Goal: Task Accomplishment & Management: Manage account settings

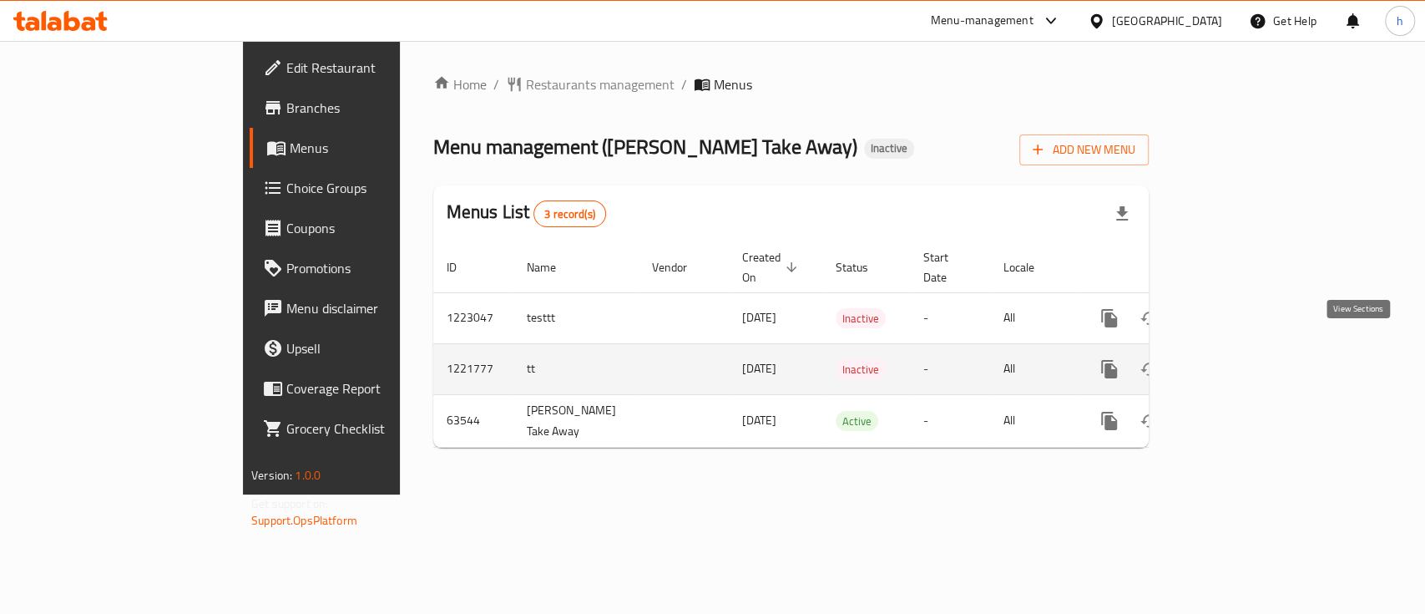
click at [1240, 359] on icon "enhanced table" at bounding box center [1230, 369] width 20 height 20
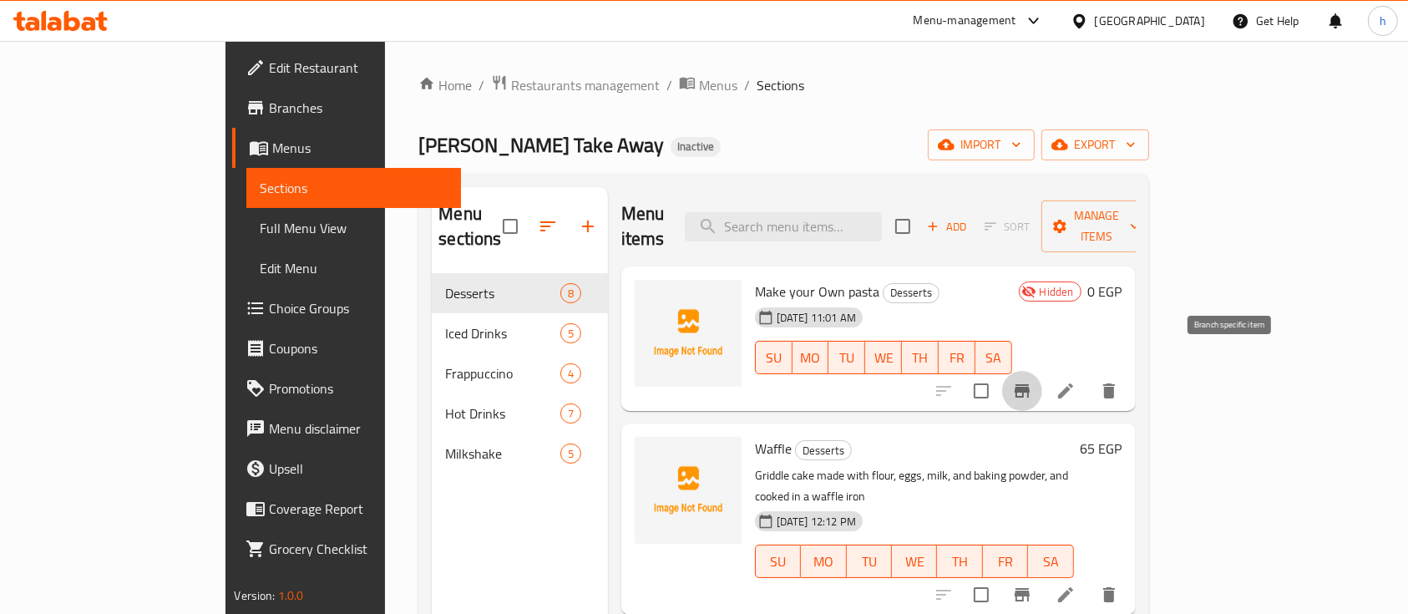
click at [1032, 381] on icon "Branch-specific-item" at bounding box center [1022, 391] width 20 height 20
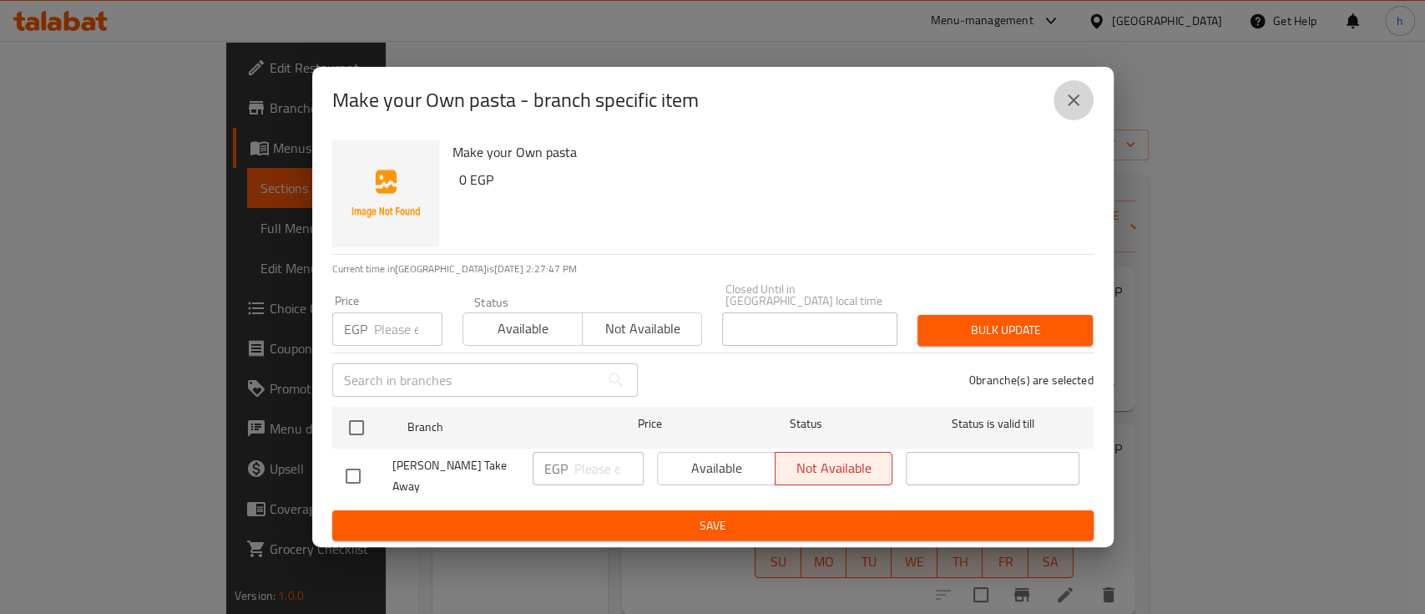
click at [1070, 110] on icon "close" at bounding box center [1074, 100] width 20 height 20
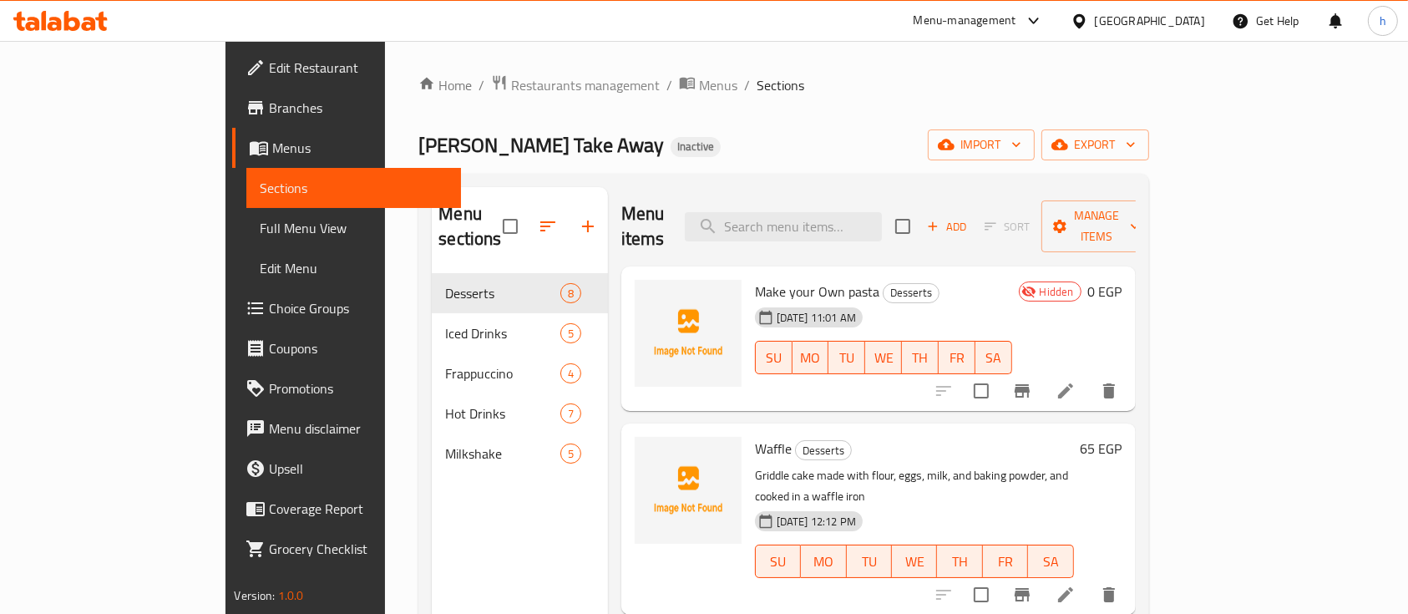
click at [1073, 383] on icon at bounding box center [1065, 390] width 15 height 15
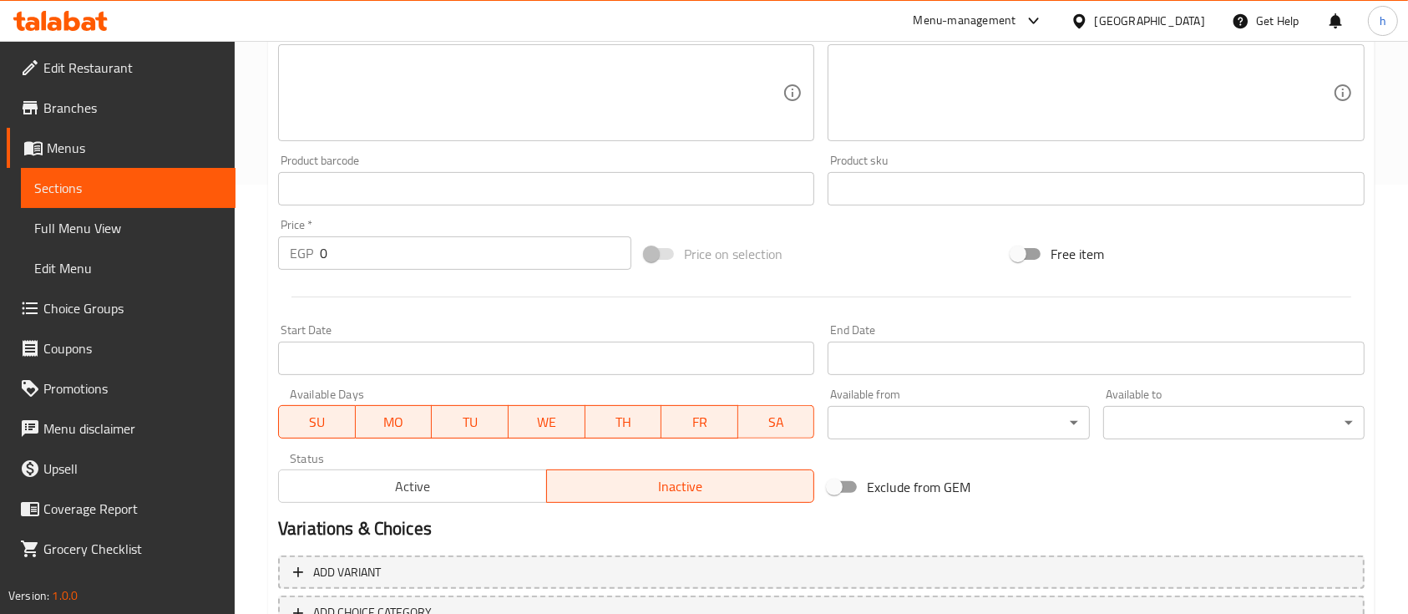
scroll to position [553, 0]
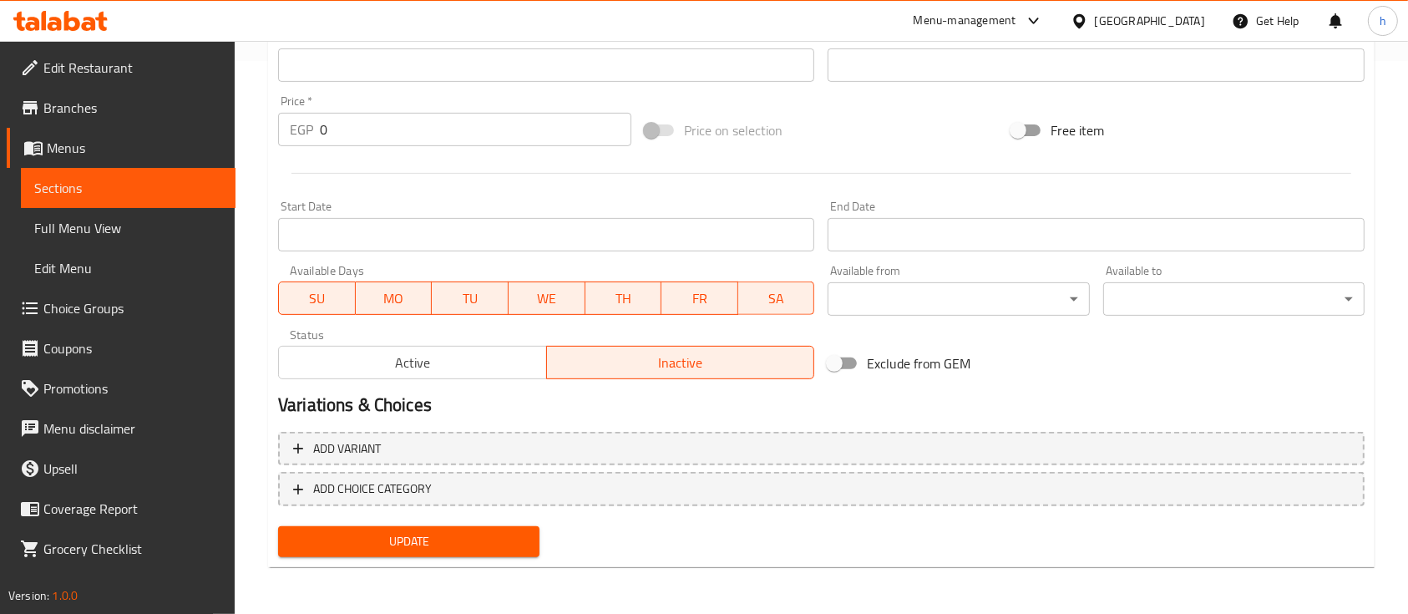
click at [767, 307] on span "SA" at bounding box center [776, 298] width 63 height 24
click at [698, 314] on button "FR" at bounding box center [699, 297] width 77 height 33
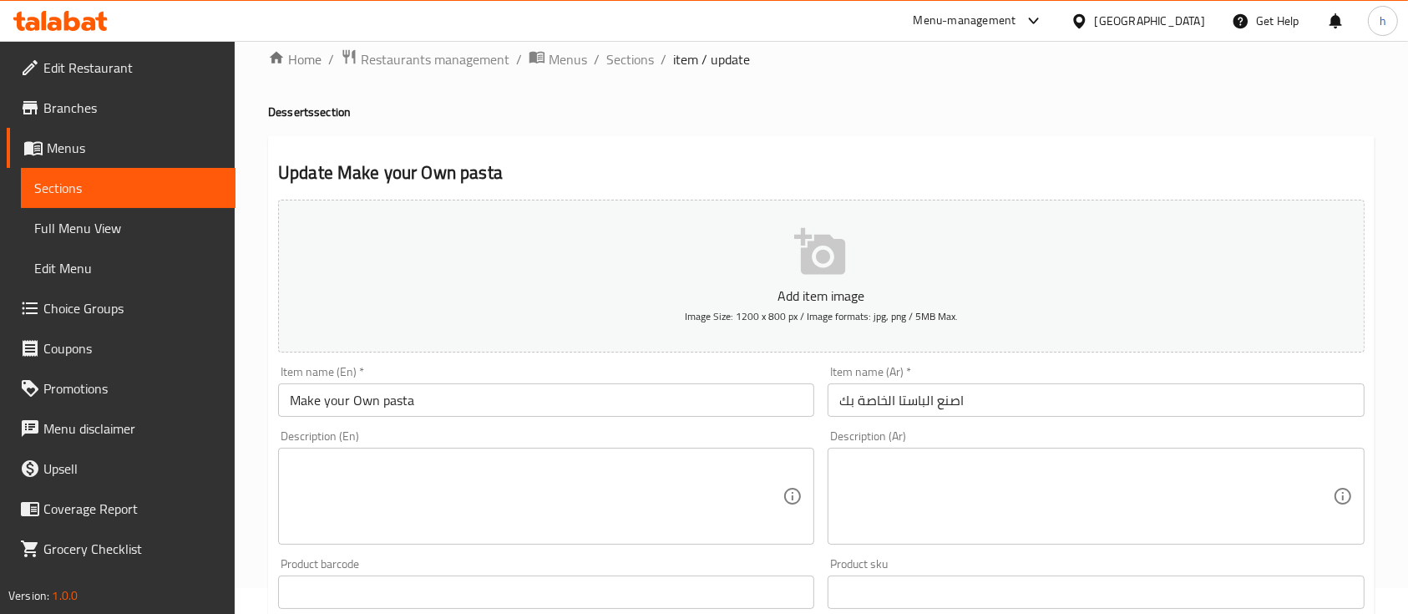
scroll to position [0, 0]
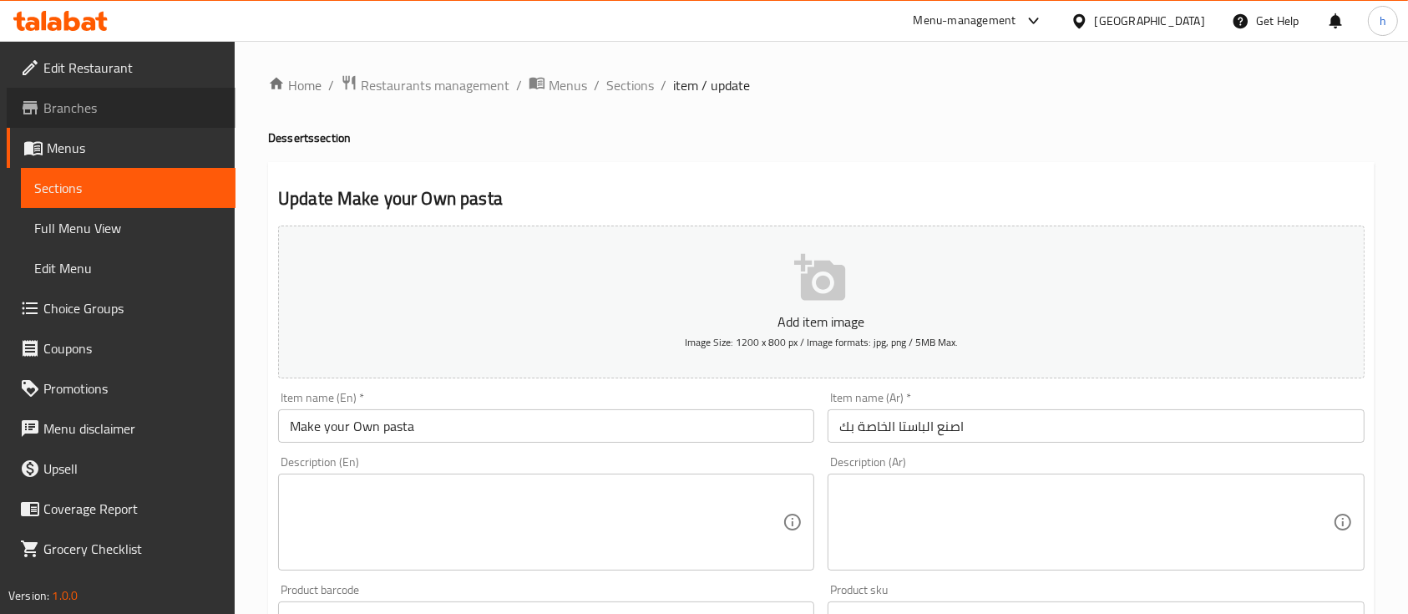
click at [127, 95] on link "Branches" at bounding box center [121, 108] width 229 height 40
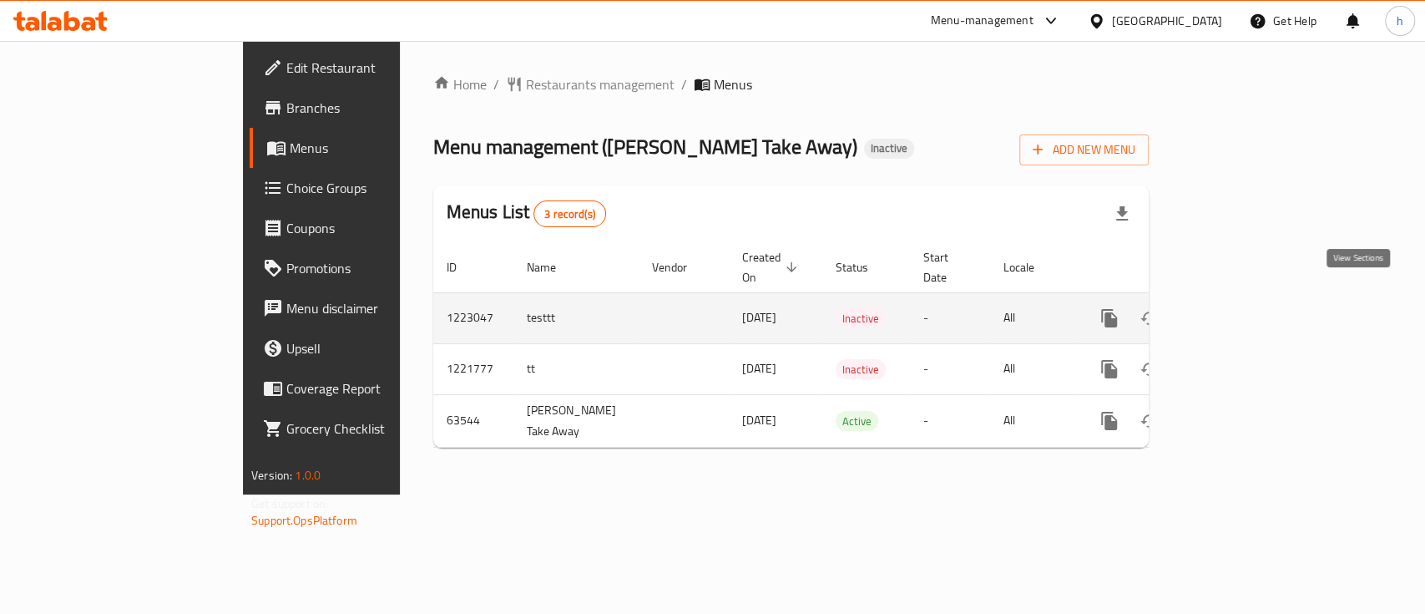
click at [1240, 308] on icon "enhanced table" at bounding box center [1230, 318] width 20 height 20
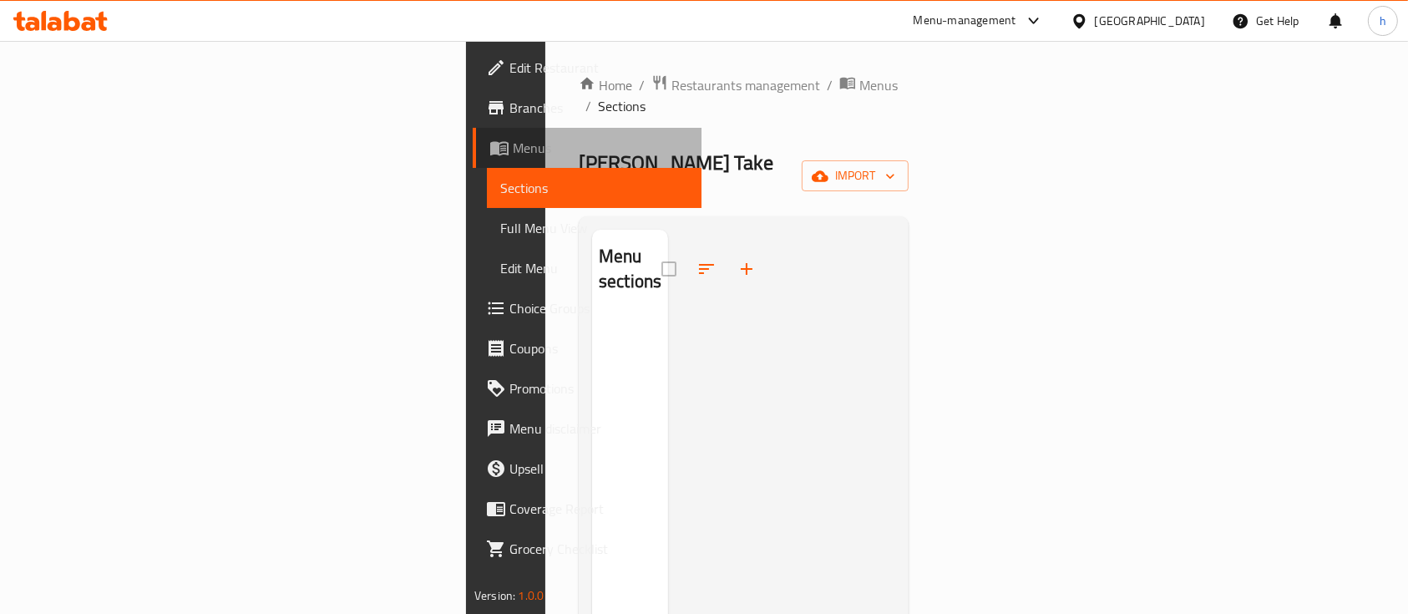
click at [513, 153] on span "Menus" at bounding box center [600, 148] width 175 height 20
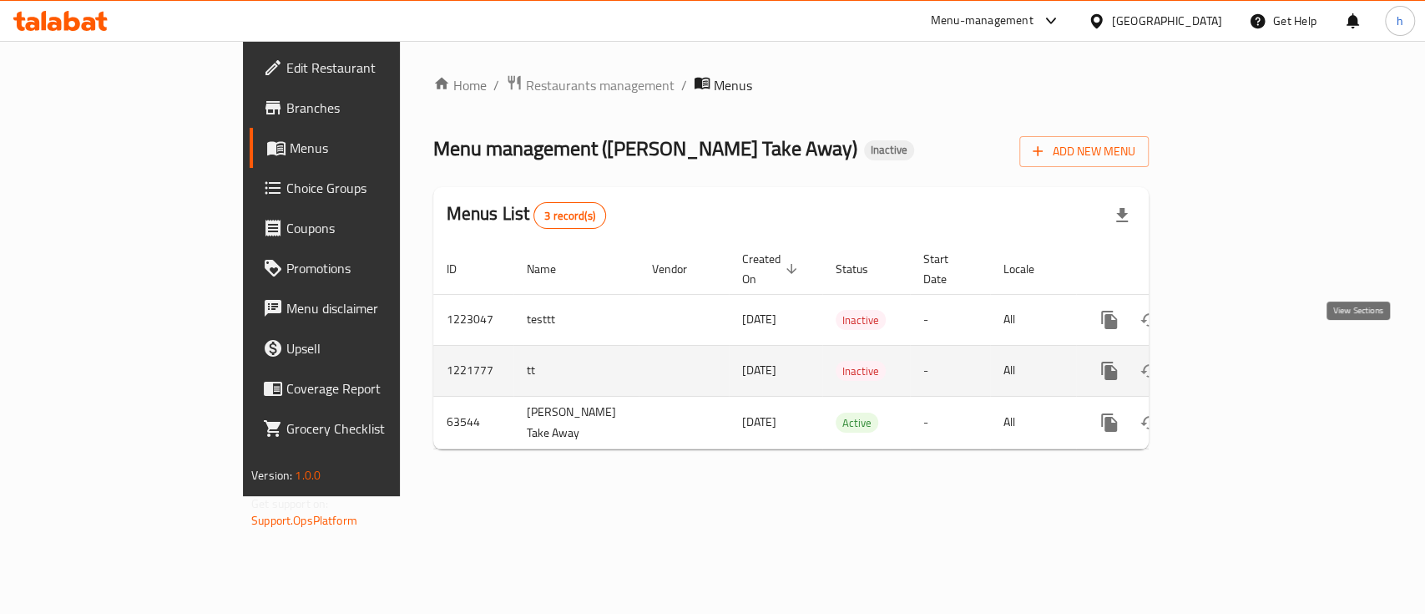
click at [1238, 363] on icon "enhanced table" at bounding box center [1229, 370] width 15 height 15
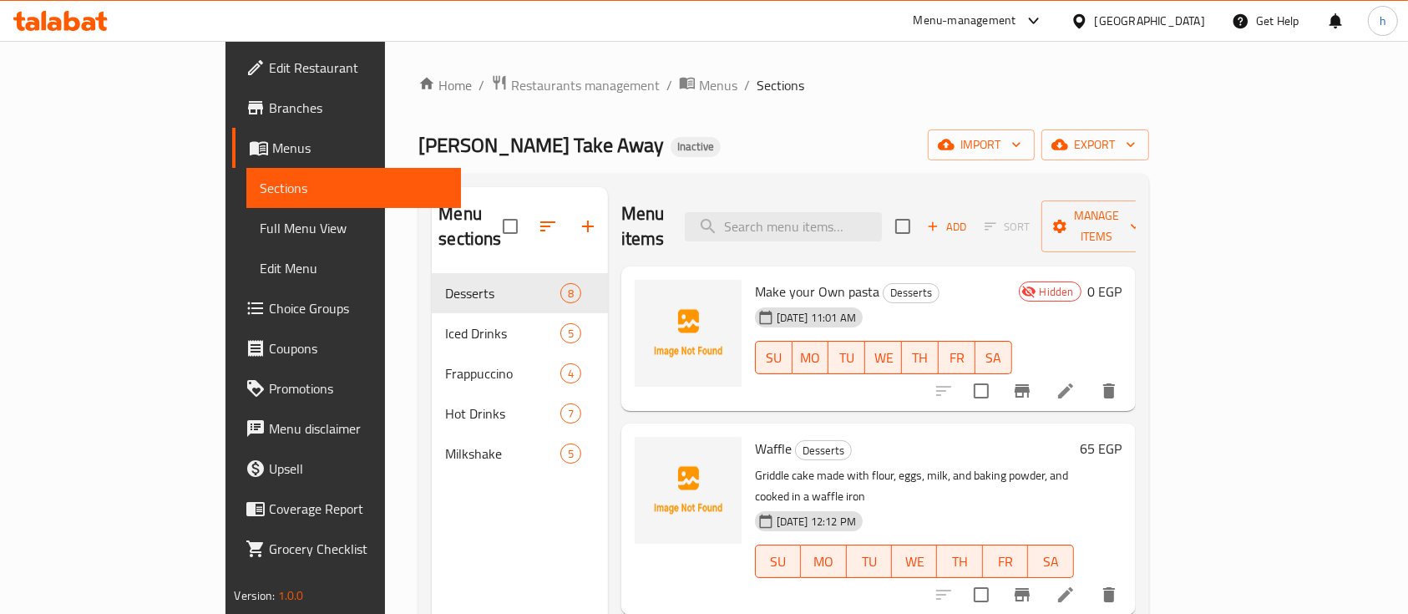
click at [1089, 380] on li at bounding box center [1065, 391] width 47 height 30
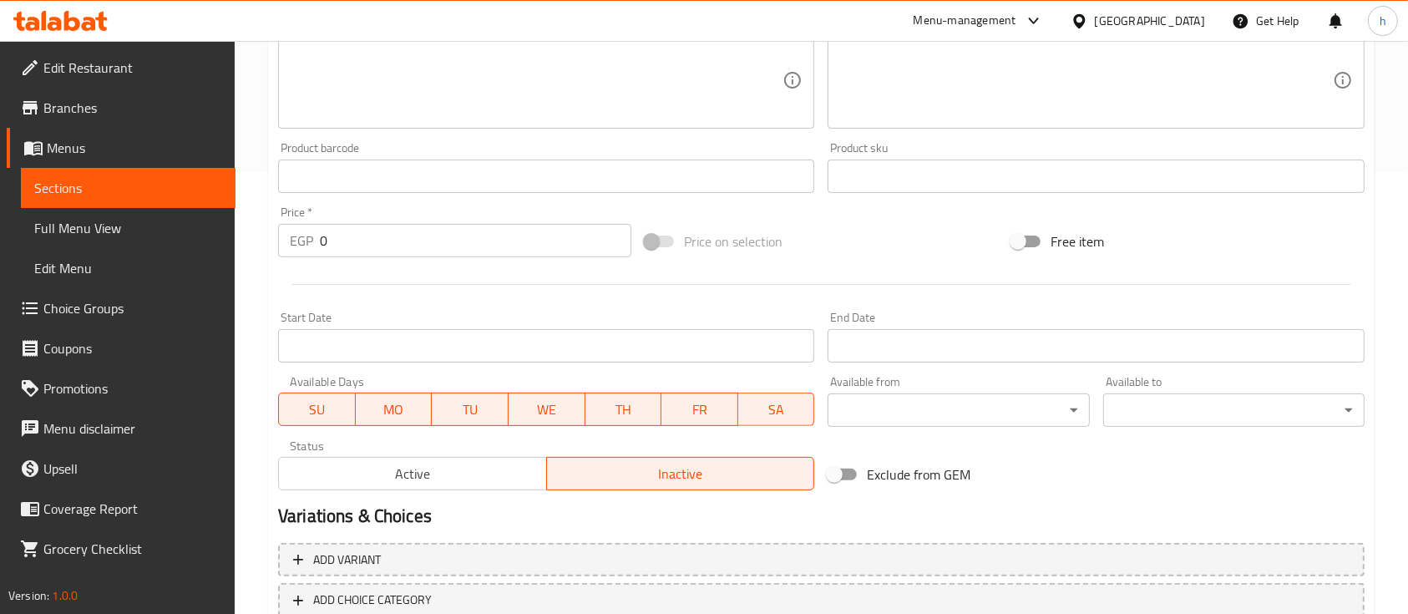
scroll to position [445, 0]
click at [724, 407] on span "FR" at bounding box center [699, 406] width 63 height 24
click at [791, 410] on span "SA" at bounding box center [776, 406] width 63 height 24
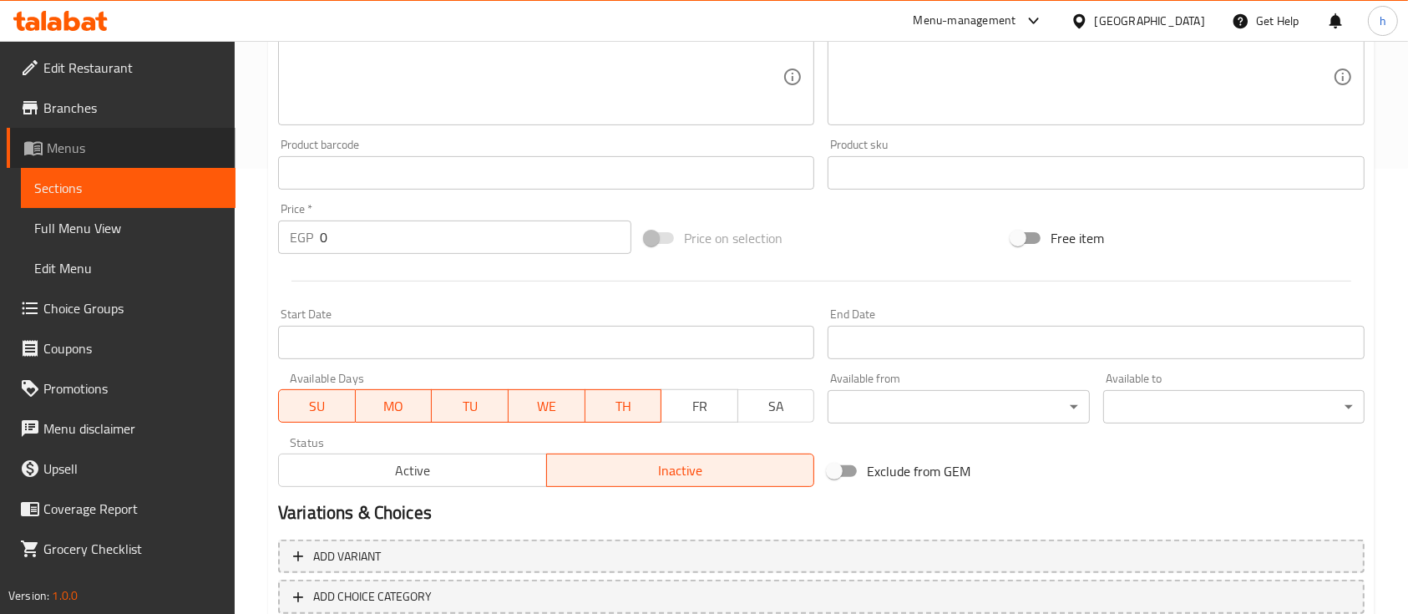
click at [156, 146] on span "Menus" at bounding box center [134, 148] width 175 height 20
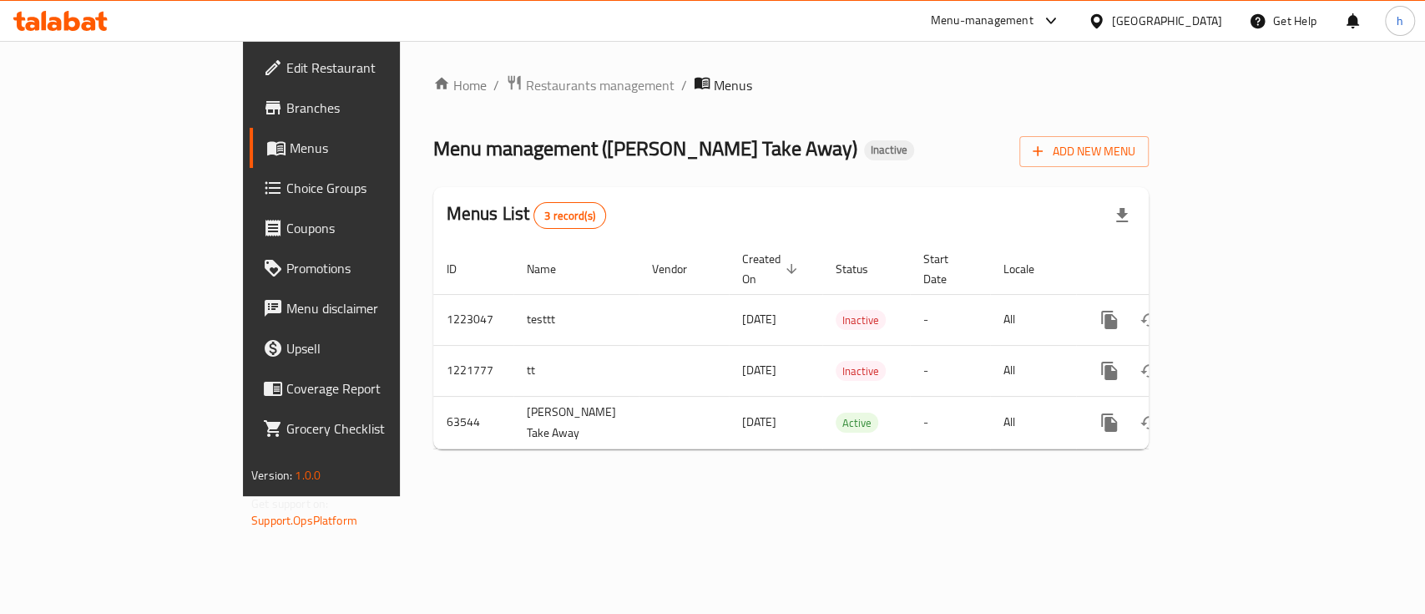
click at [84, 30] on div at bounding box center [60, 21] width 94 height 20
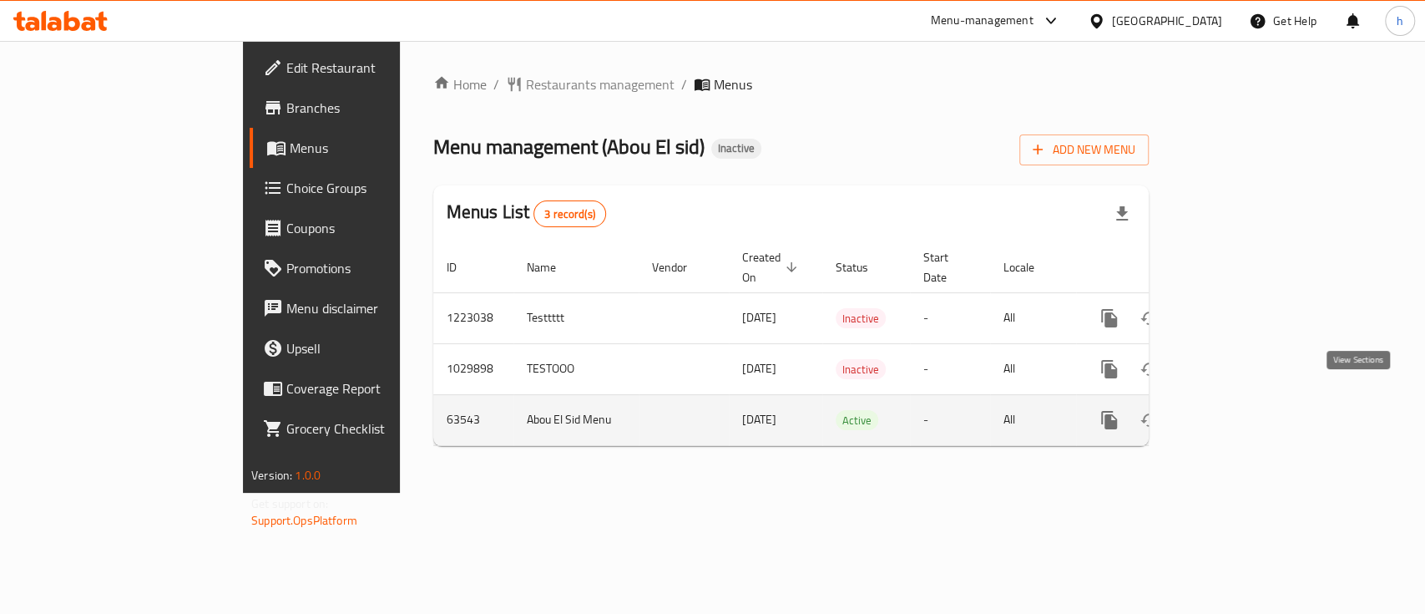
click at [1240, 410] on icon "enhanced table" at bounding box center [1230, 420] width 20 height 20
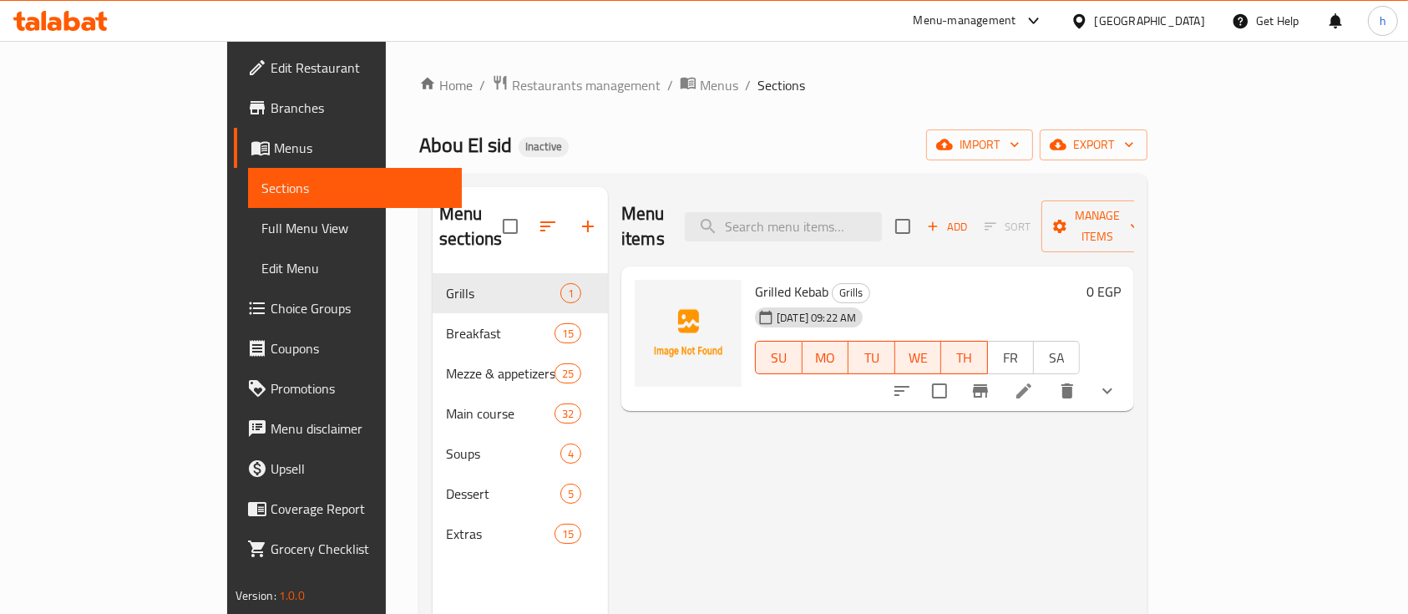
click at [1034, 341] on button "FR" at bounding box center [1010, 357] width 47 height 33
drag, startPoint x: 1299, startPoint y: 320, endPoint x: 1249, endPoint y: 337, distance: 53.1
click at [1080, 341] on button "SA" at bounding box center [1056, 357] width 47 height 33
click at [1034, 381] on icon at bounding box center [1024, 391] width 20 height 20
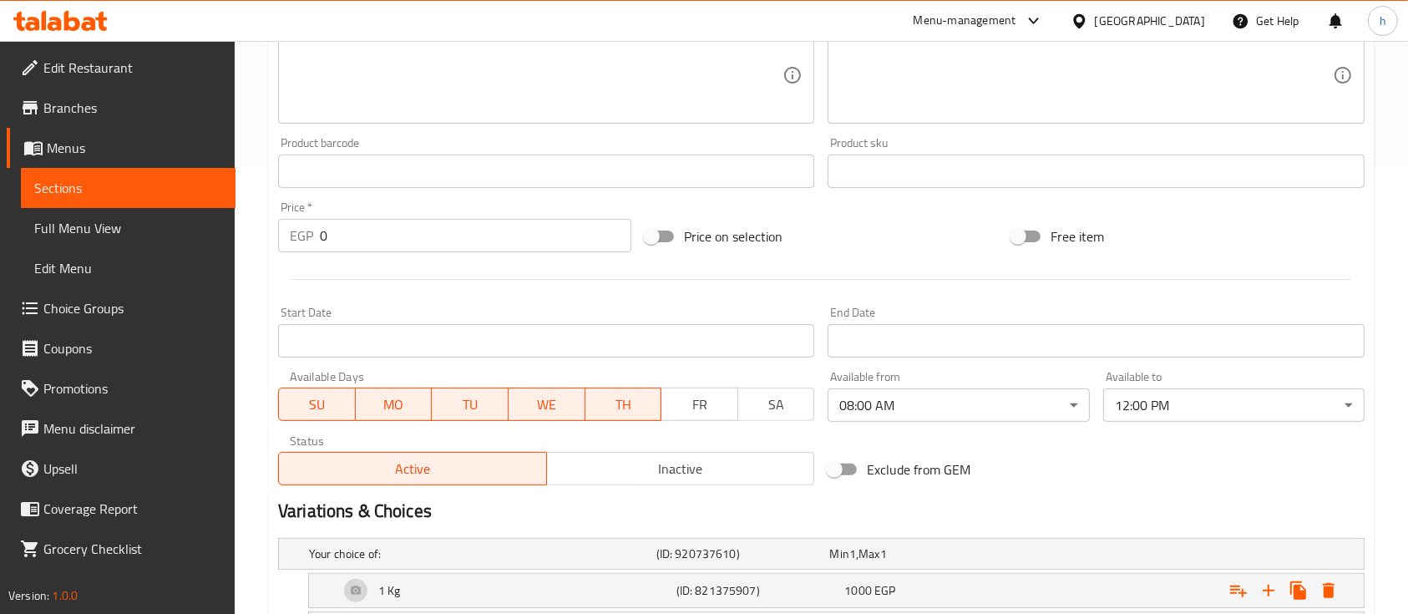
scroll to position [556, 0]
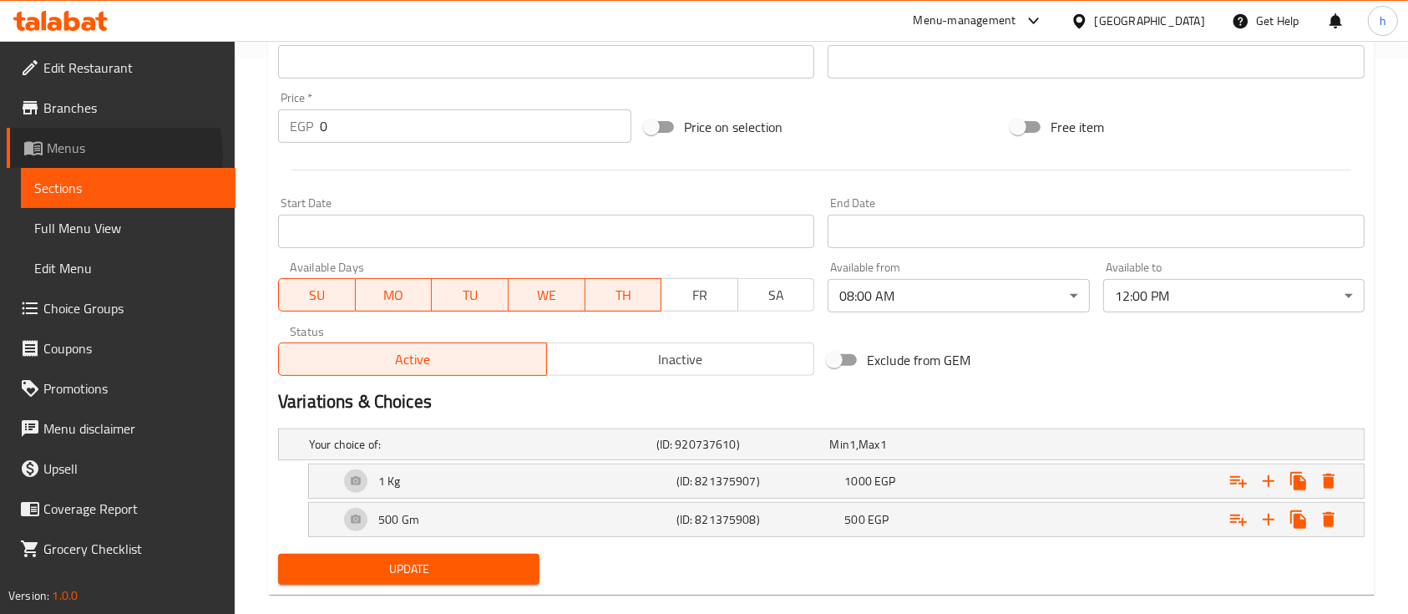
click at [104, 154] on span "Menus" at bounding box center [134, 148] width 175 height 20
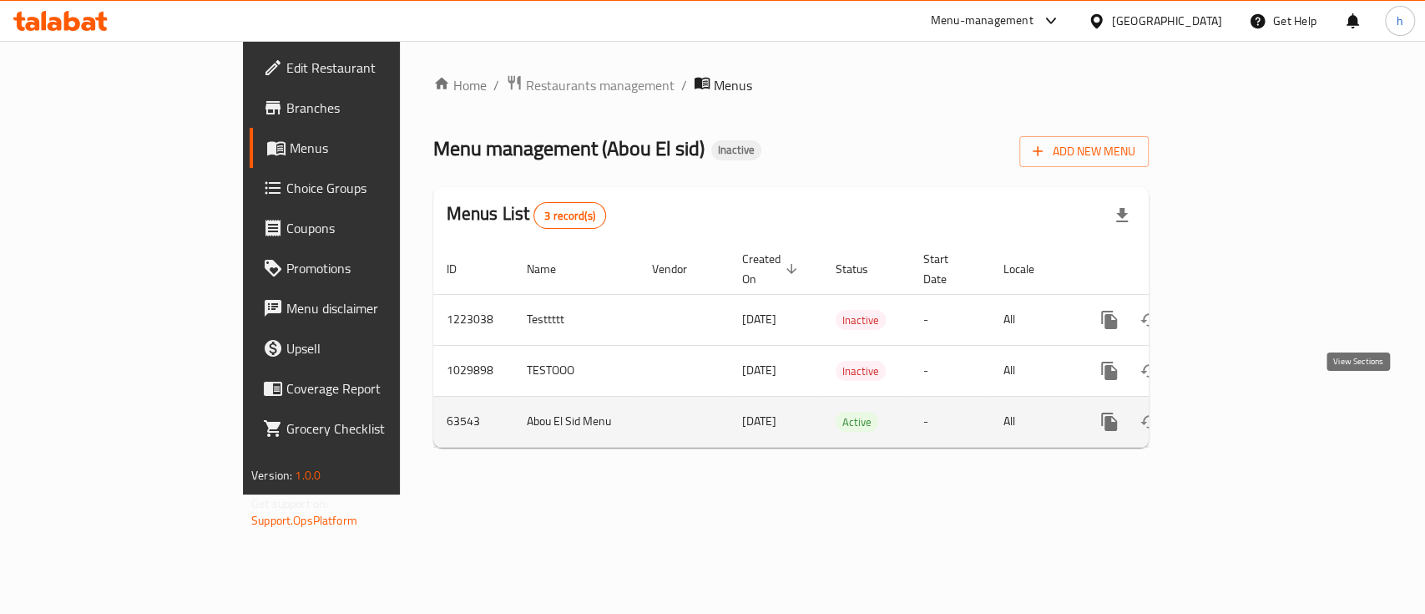
click at [1238, 414] on icon "enhanced table" at bounding box center [1229, 421] width 15 height 15
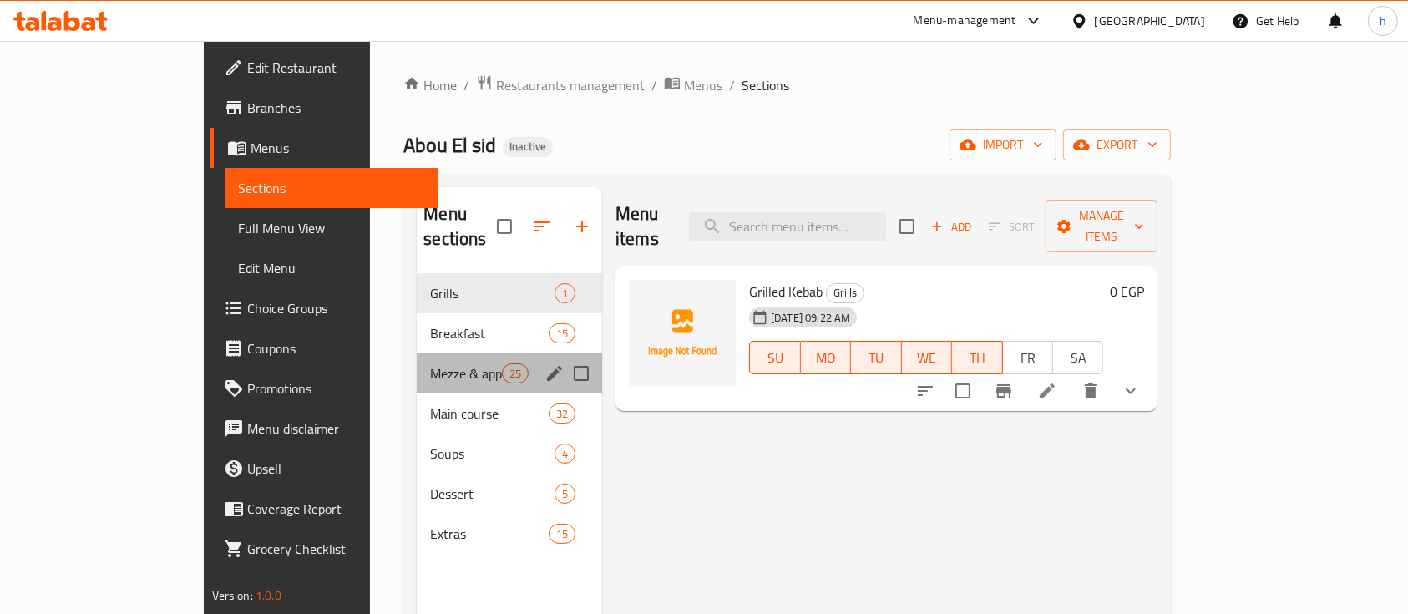
click at [421, 357] on div "Mezze & appetizers 25" at bounding box center [509, 373] width 185 height 40
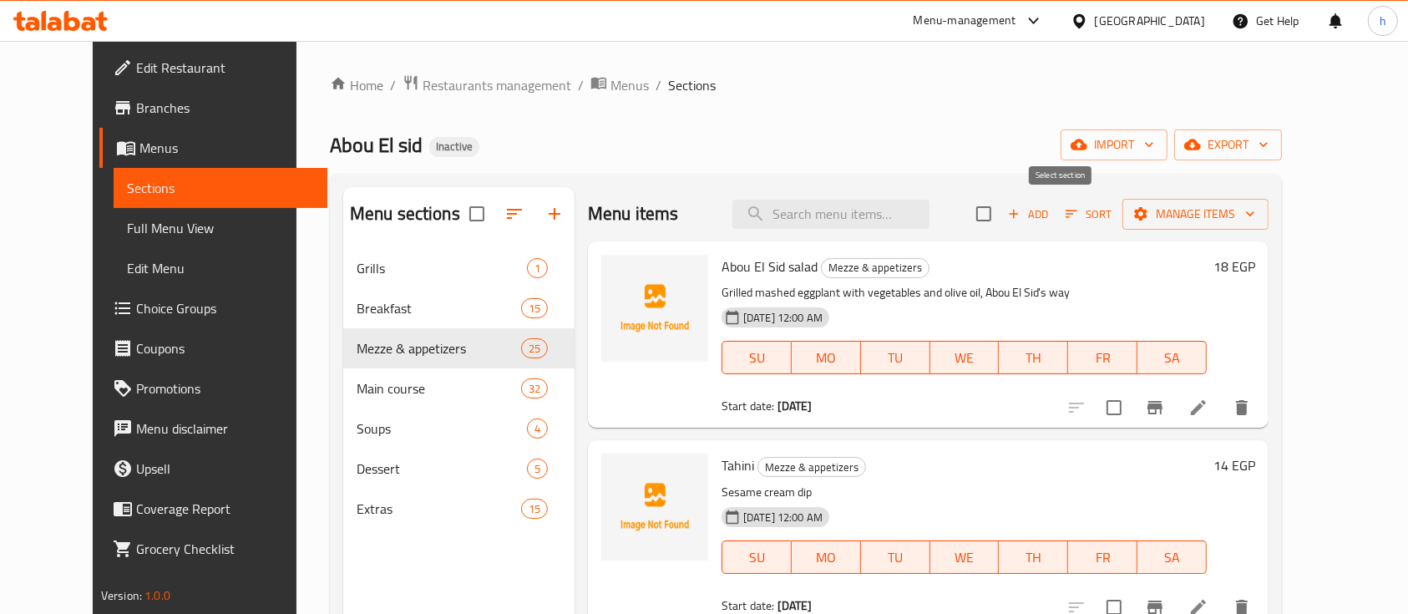
click at [1001, 211] on input "checkbox" at bounding box center [983, 213] width 35 height 35
checkbox input "true"
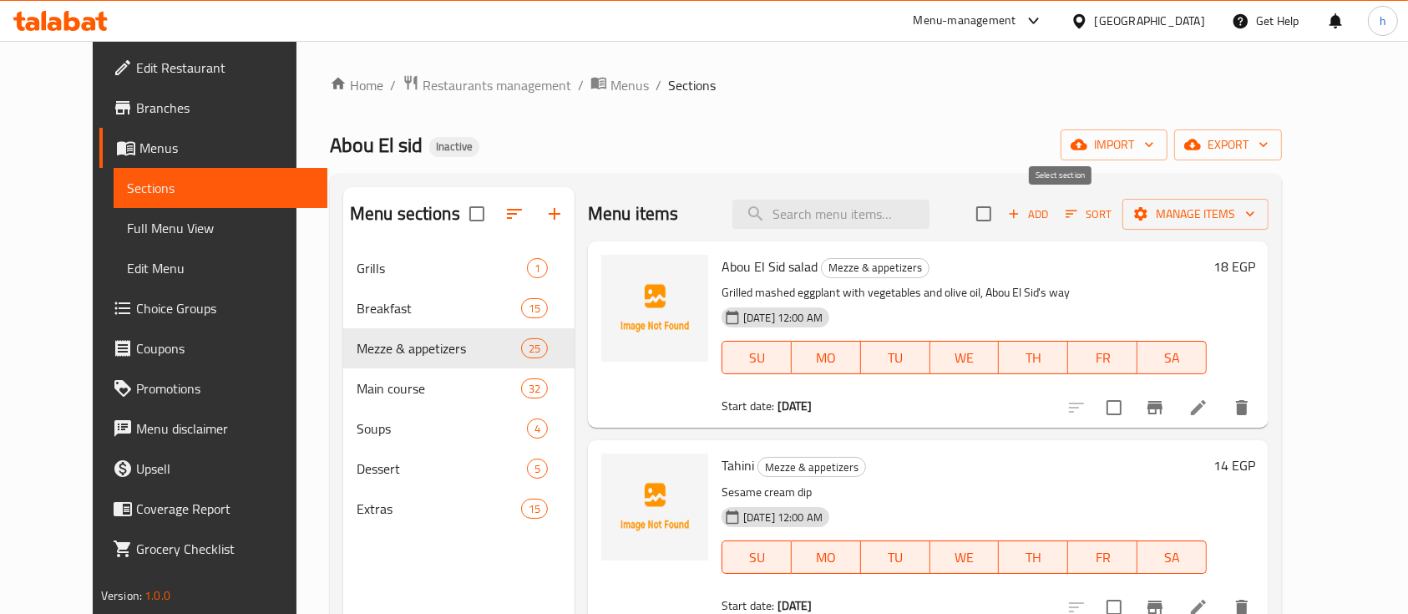
checkbox input "true"
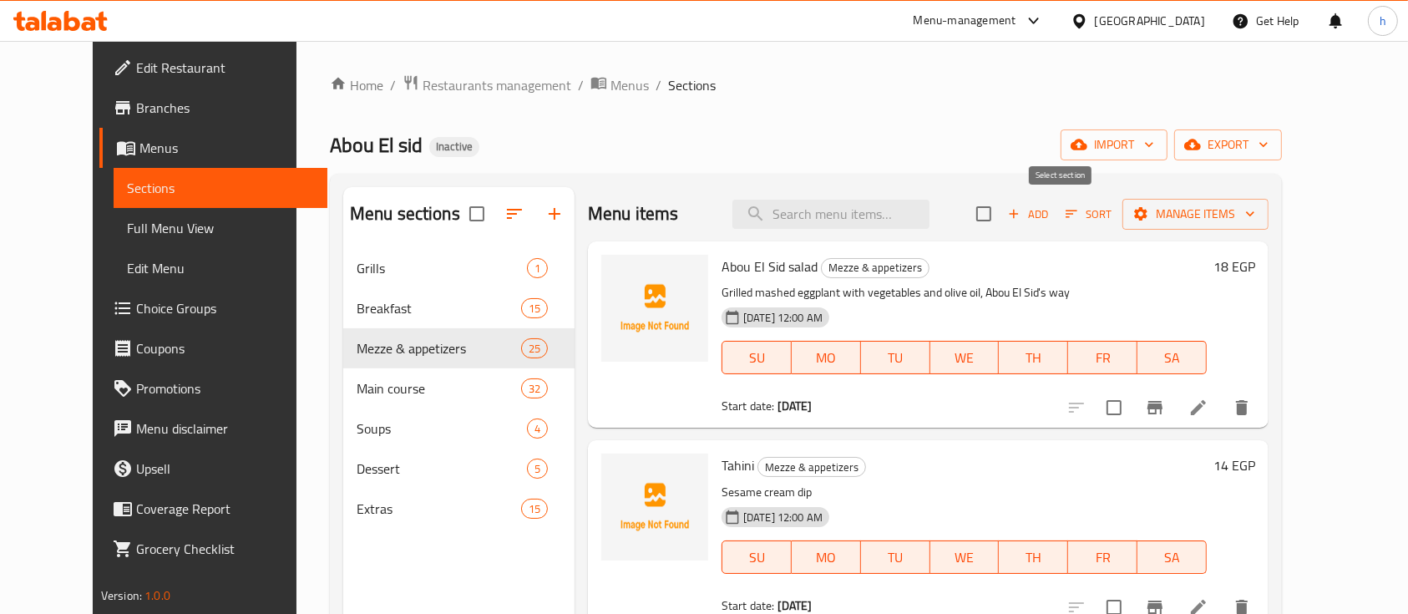
checkbox input "true"
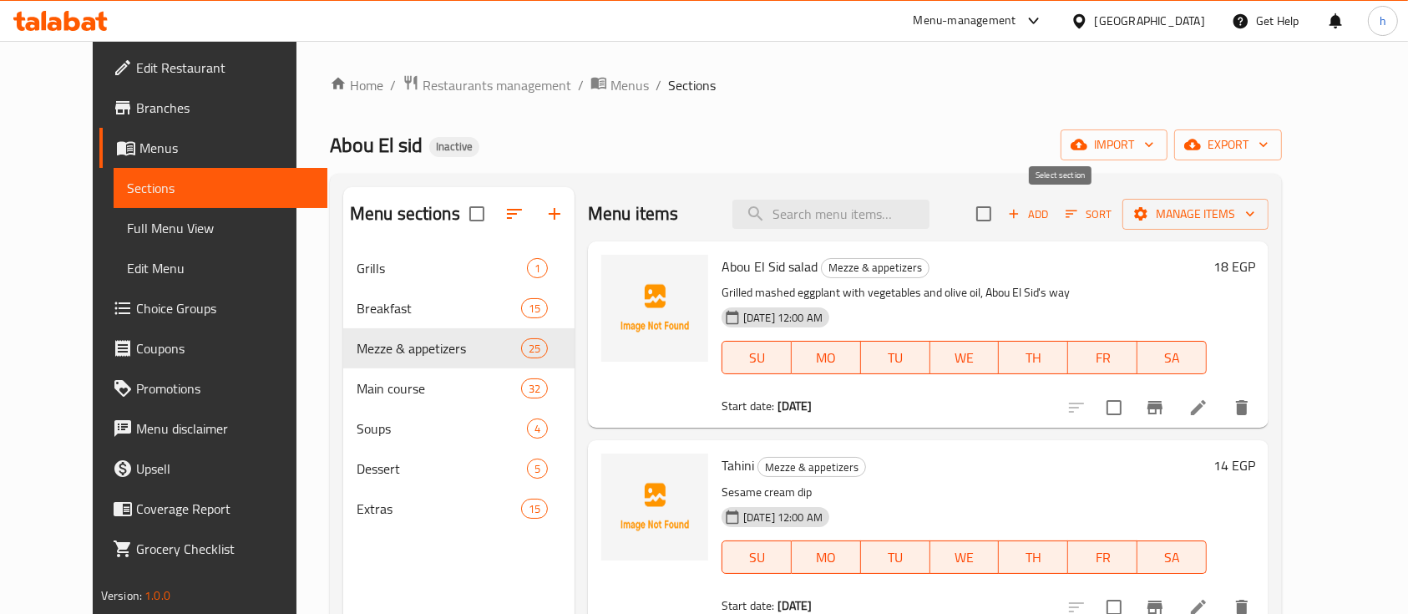
checkbox input "true"
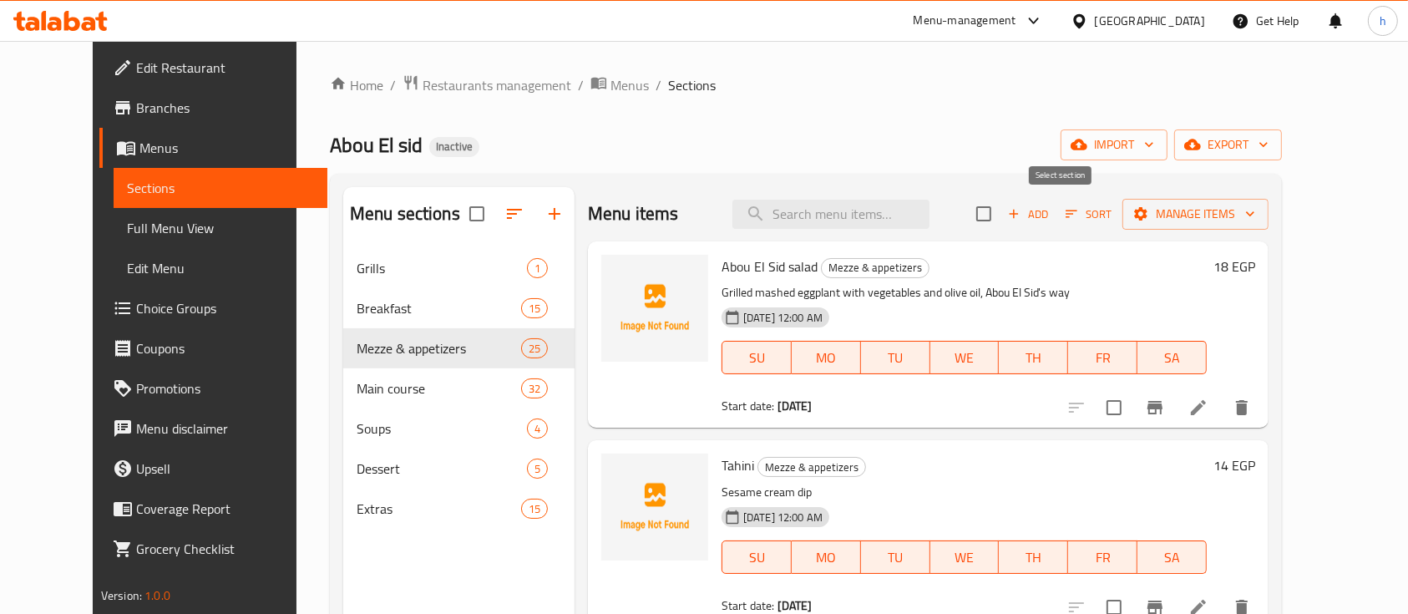
checkbox input "true"
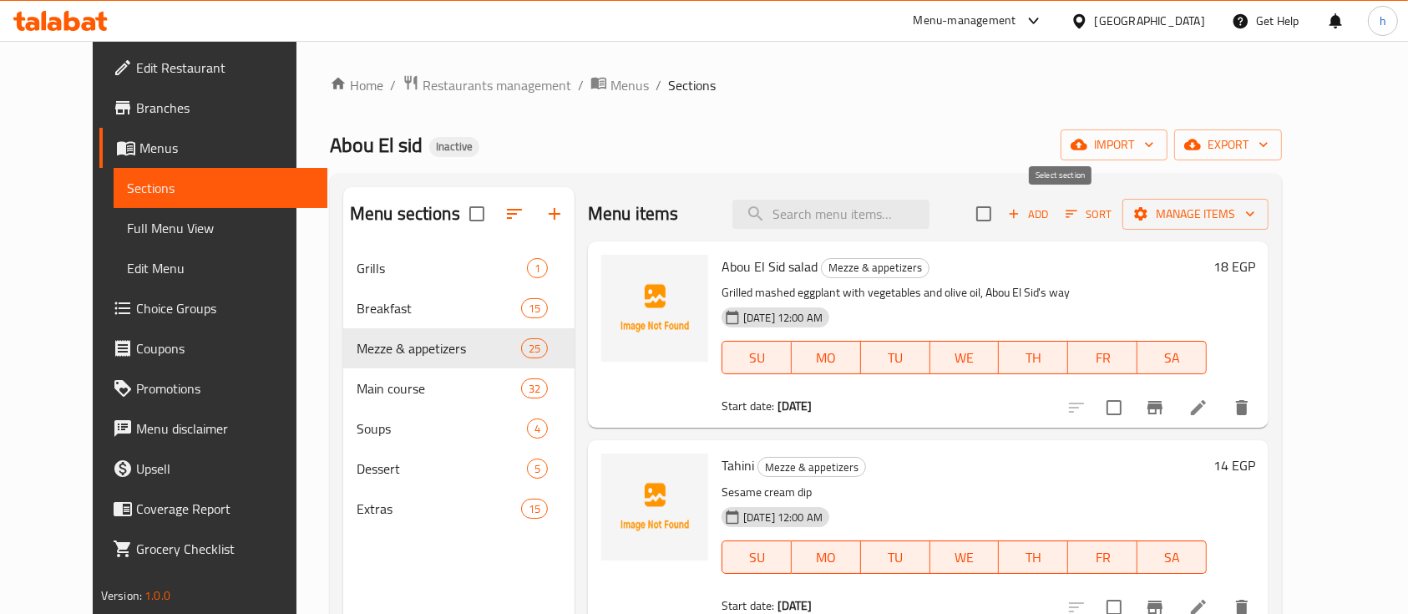
checkbox input "true"
click at [1255, 223] on span "Manage items" at bounding box center [1195, 214] width 119 height 21
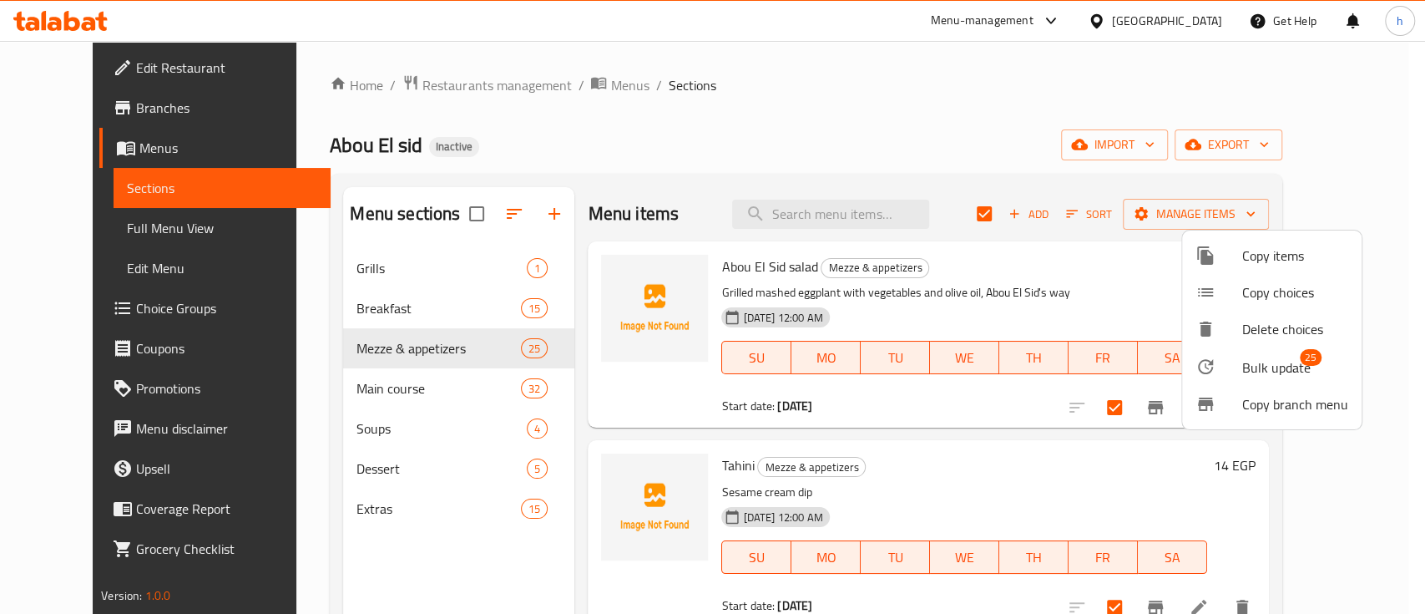
click at [1294, 363] on span "Bulk update" at bounding box center [1277, 367] width 68 height 20
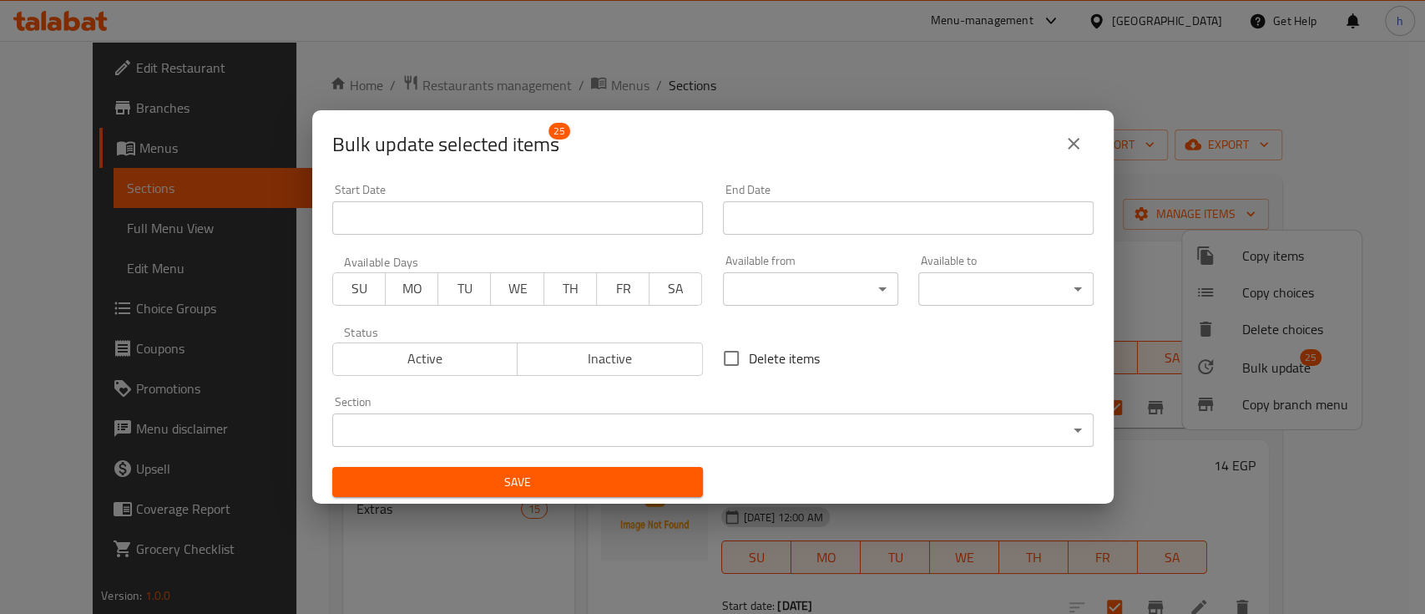
click at [1072, 153] on button "close" at bounding box center [1074, 144] width 40 height 40
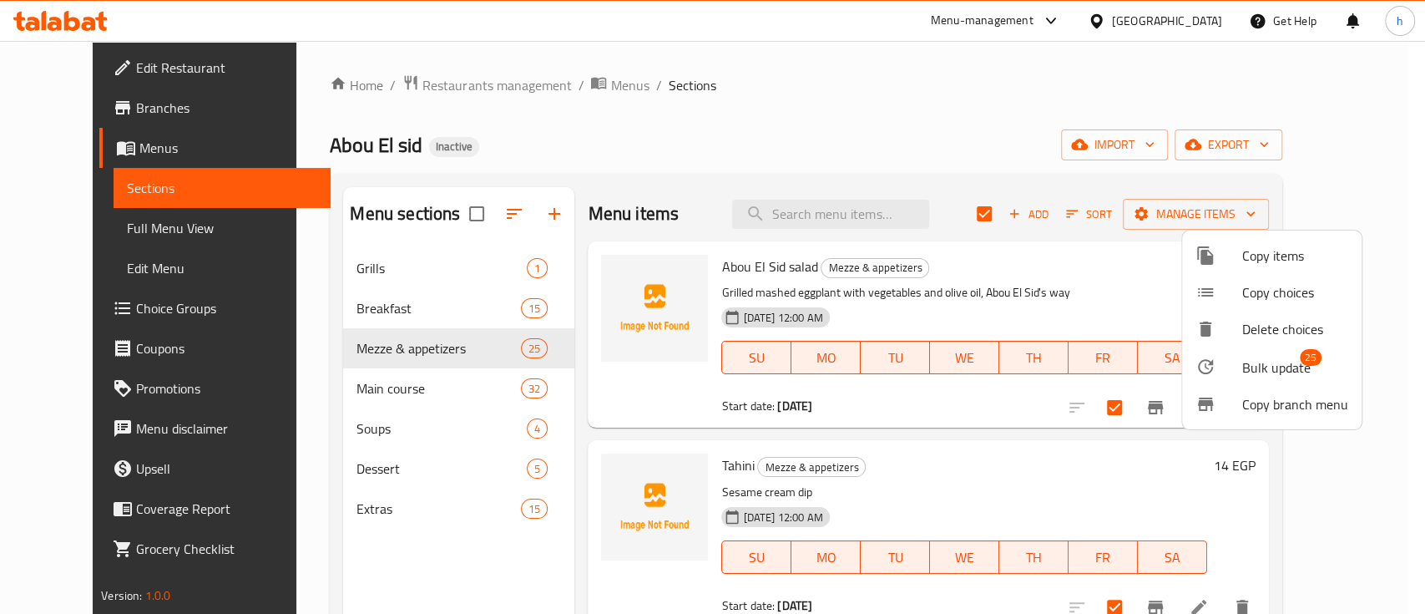
click at [1060, 144] on div at bounding box center [712, 307] width 1425 height 614
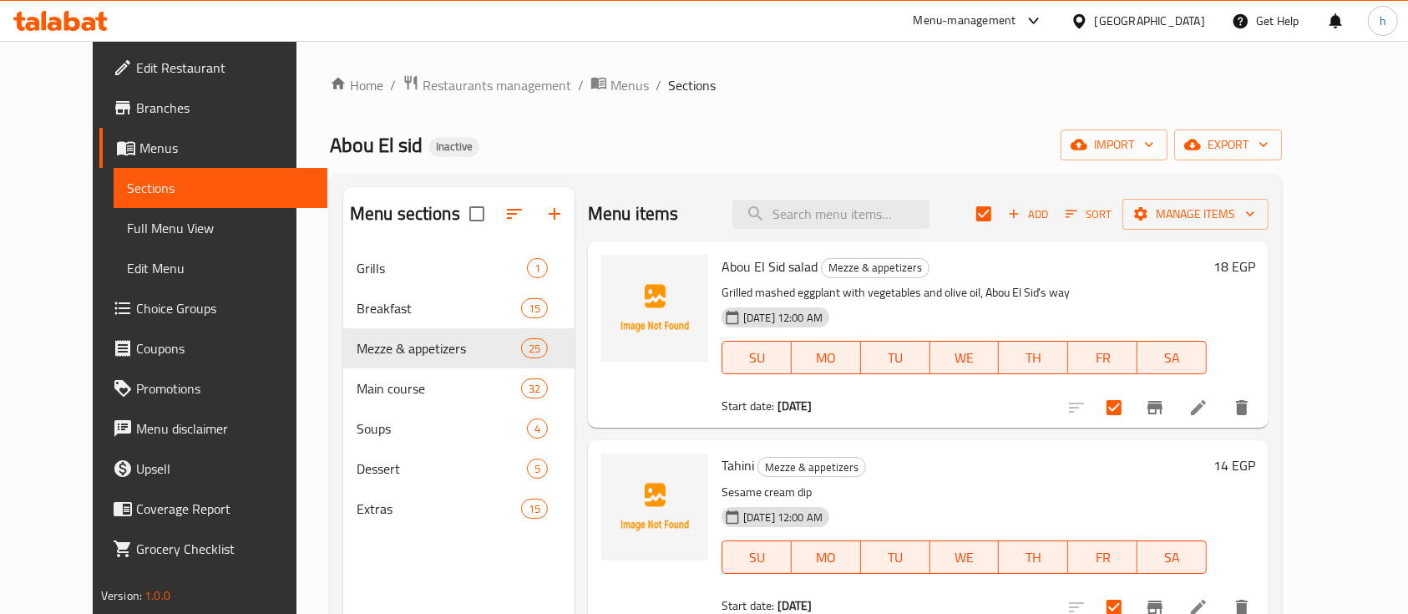
drag, startPoint x: 99, startPoint y: 144, endPoint x: 108, endPoint y: 167, distance: 24.8
click at [139, 144] on span "Menus" at bounding box center [226, 148] width 175 height 20
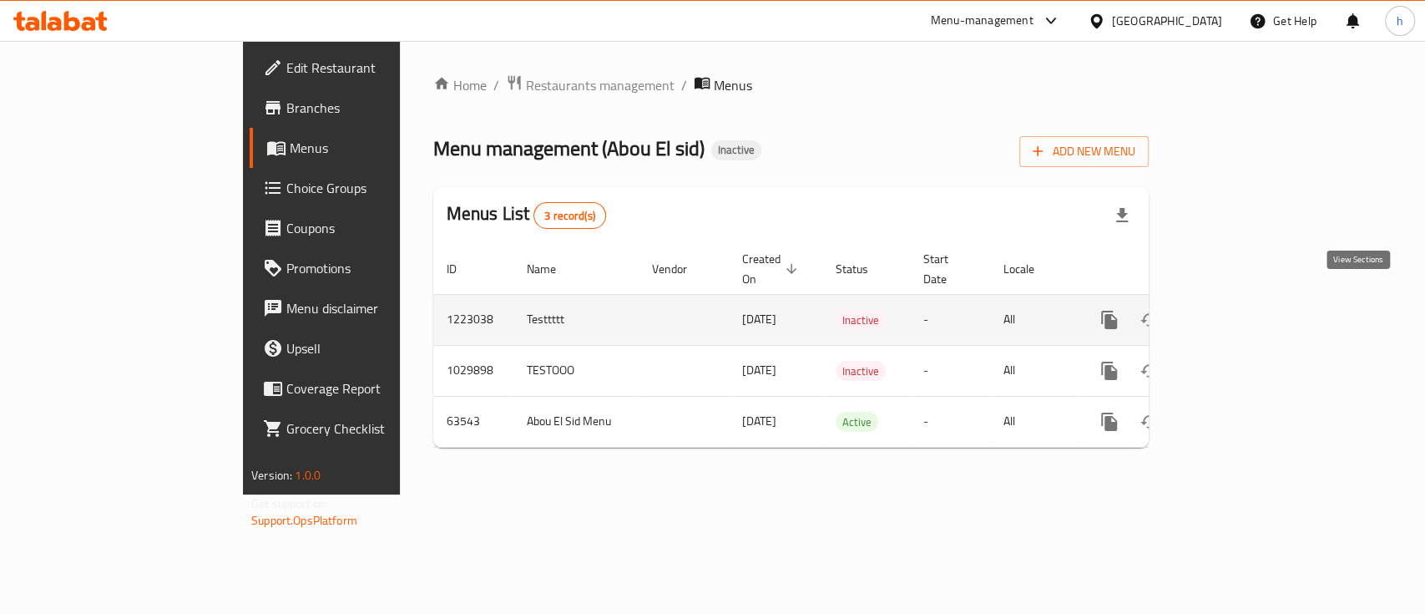
click at [1240, 310] on icon "enhanced table" at bounding box center [1230, 320] width 20 height 20
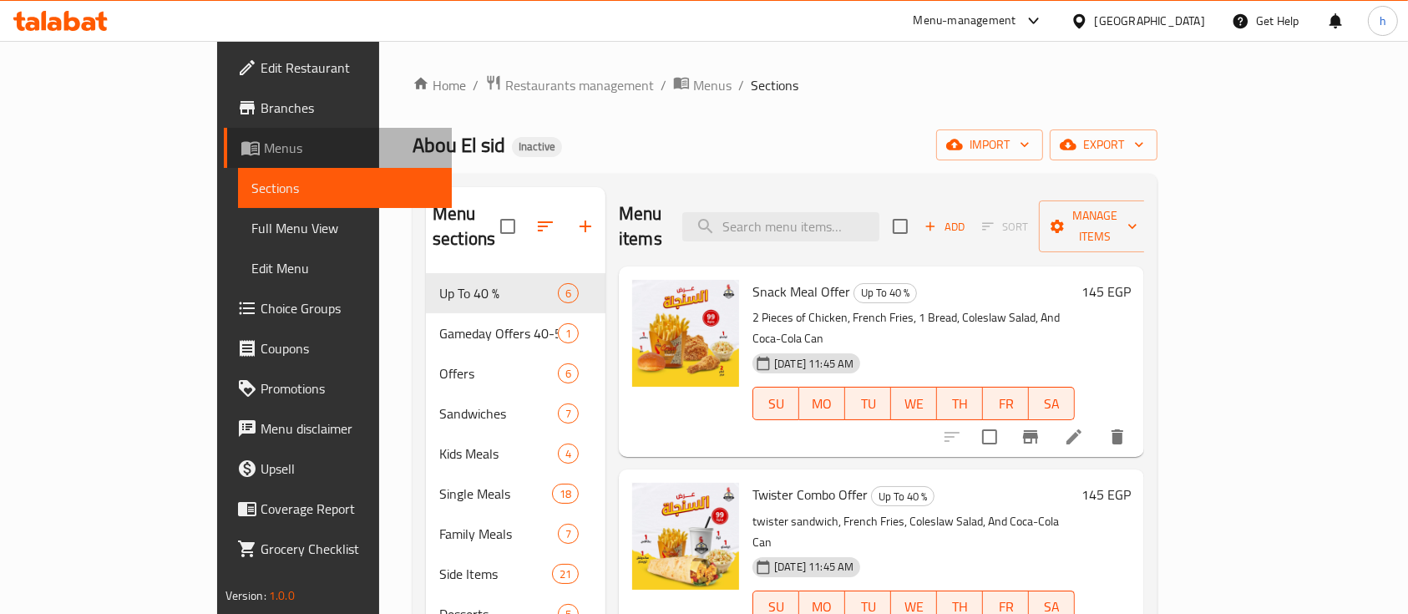
click at [264, 143] on span "Menus" at bounding box center [351, 148] width 175 height 20
